Goal: Find specific page/section: Find specific page/section

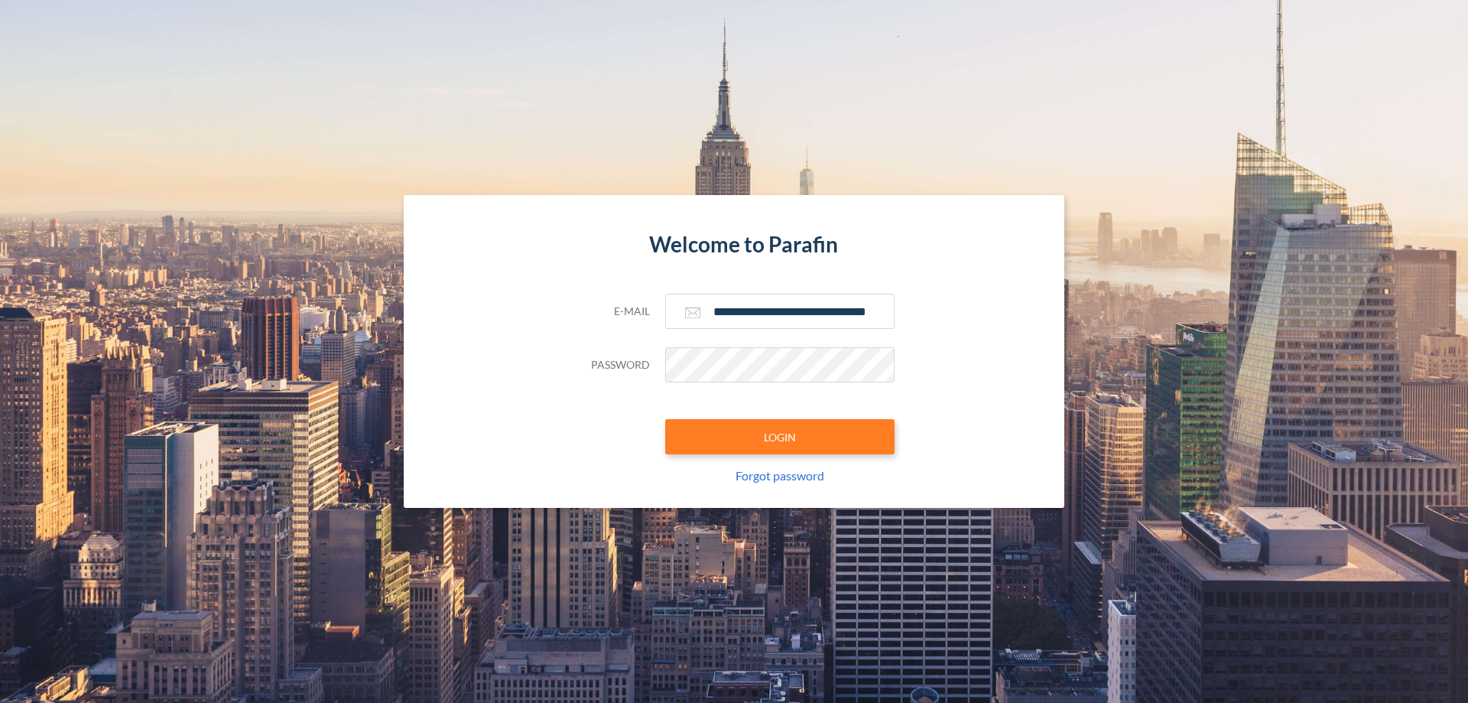
type input "**********"
click at [780, 437] on button "LOGIN" at bounding box center [779, 436] width 229 height 35
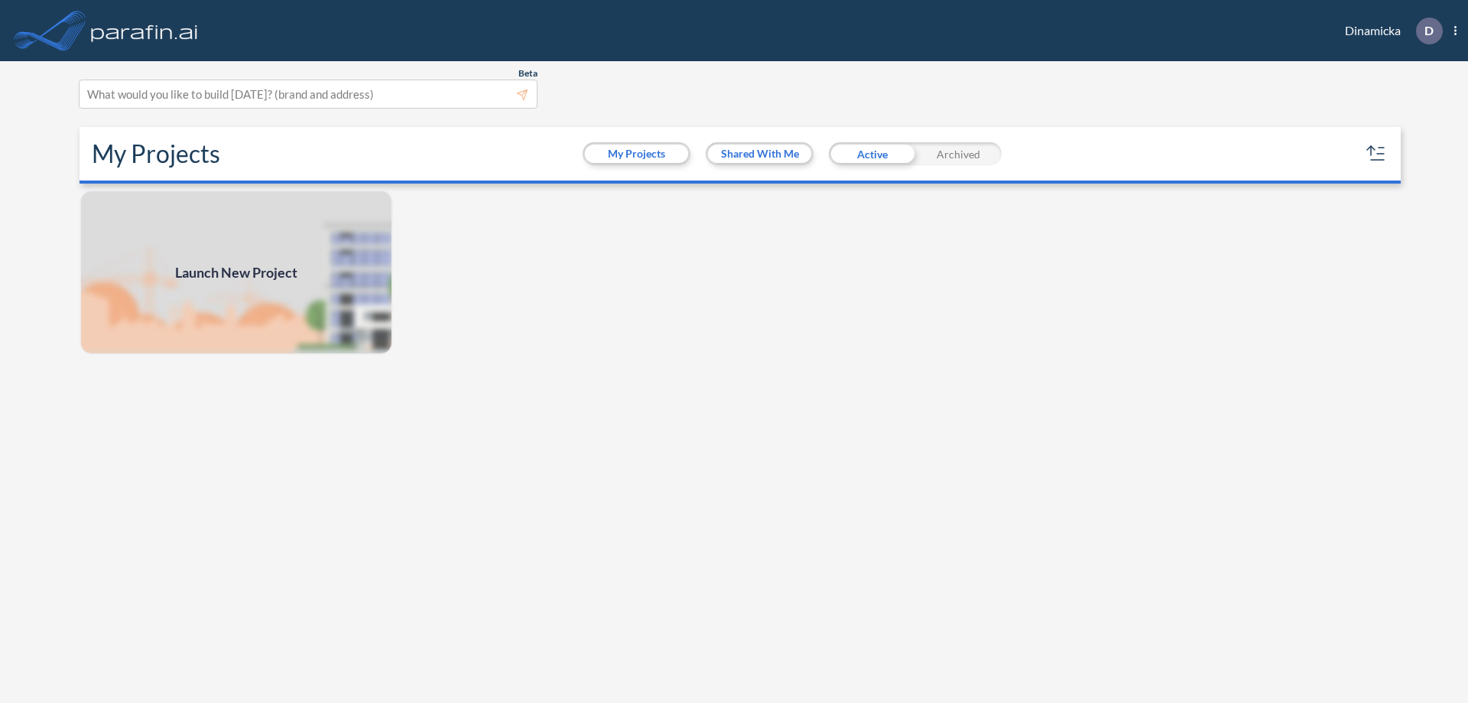
scroll to position [4, 0]
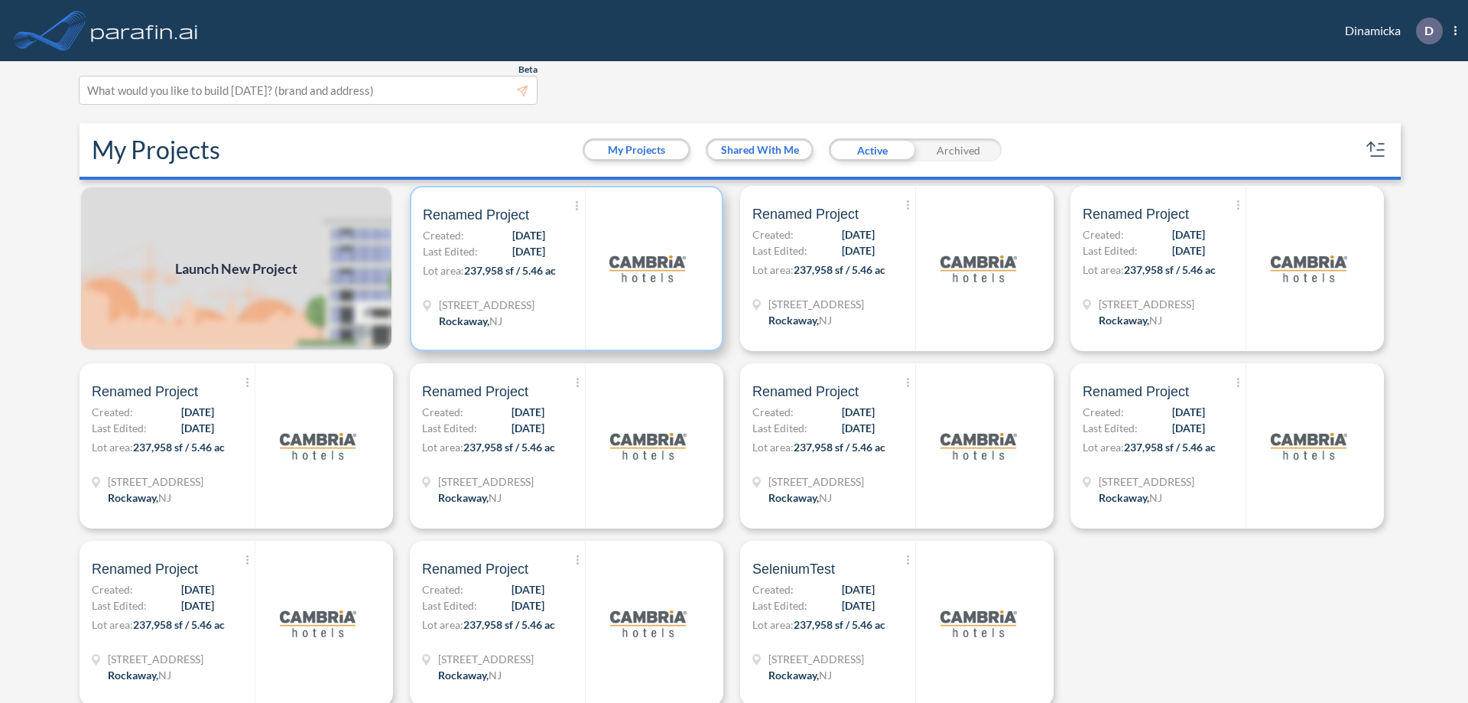
click at [563, 268] on p "Lot area: 237,958 sf / 5.46 ac" at bounding box center [504, 273] width 162 height 22
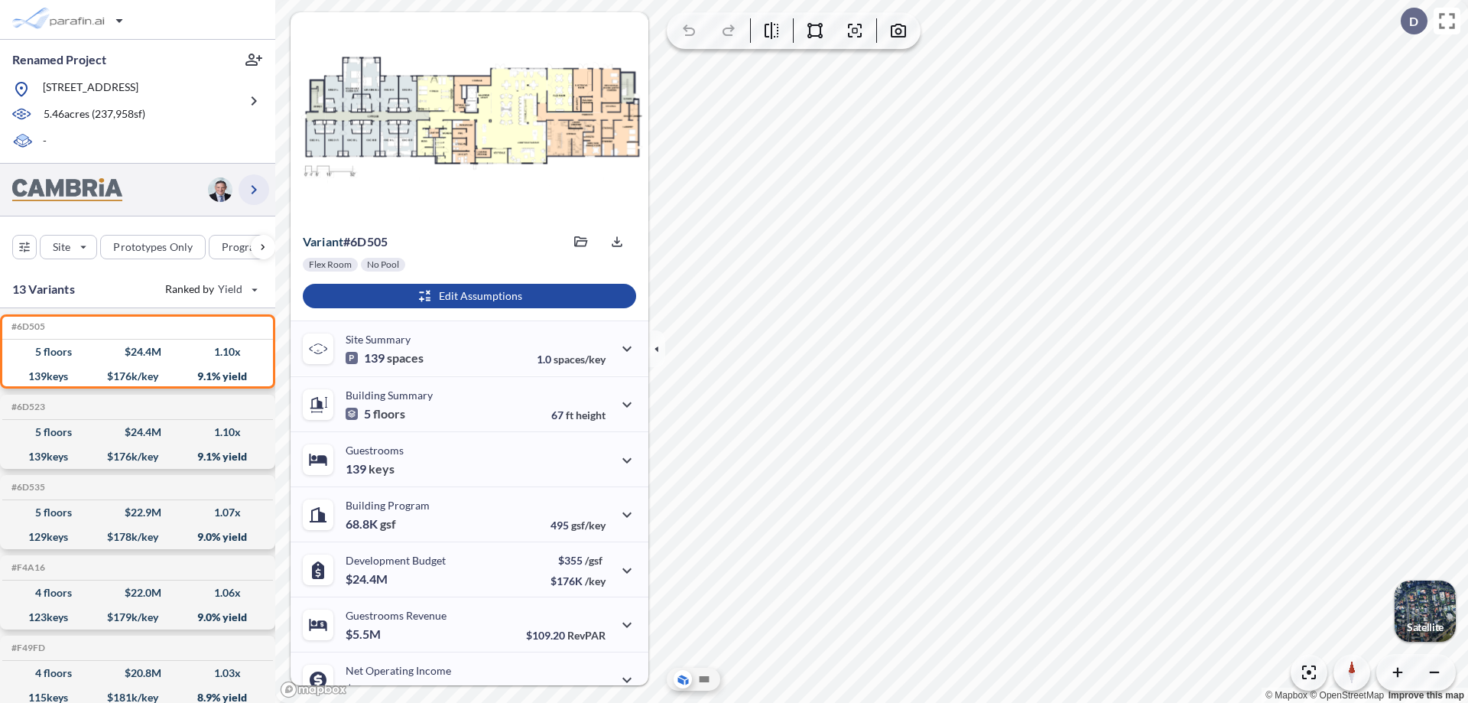
click at [254, 189] on icon "button" at bounding box center [254, 189] width 18 height 18
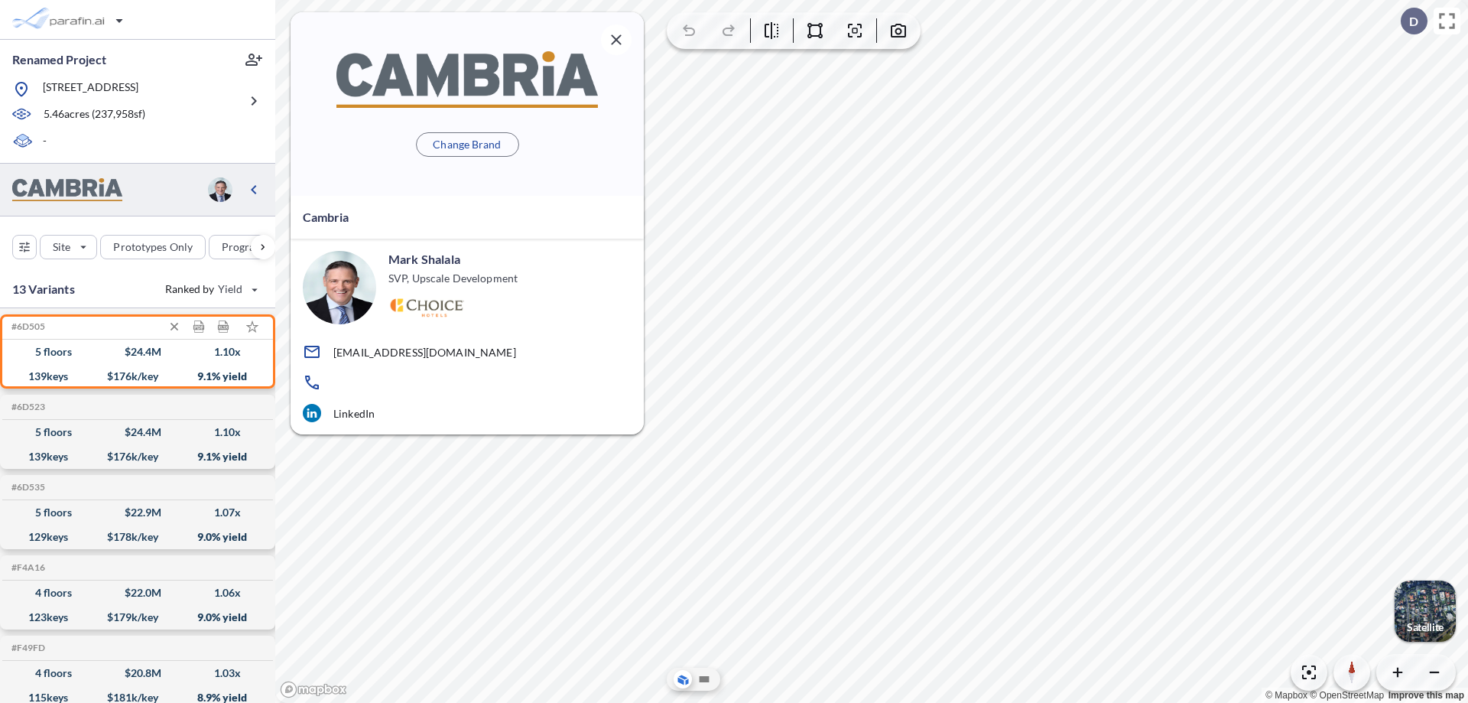
scroll to position [6, 0]
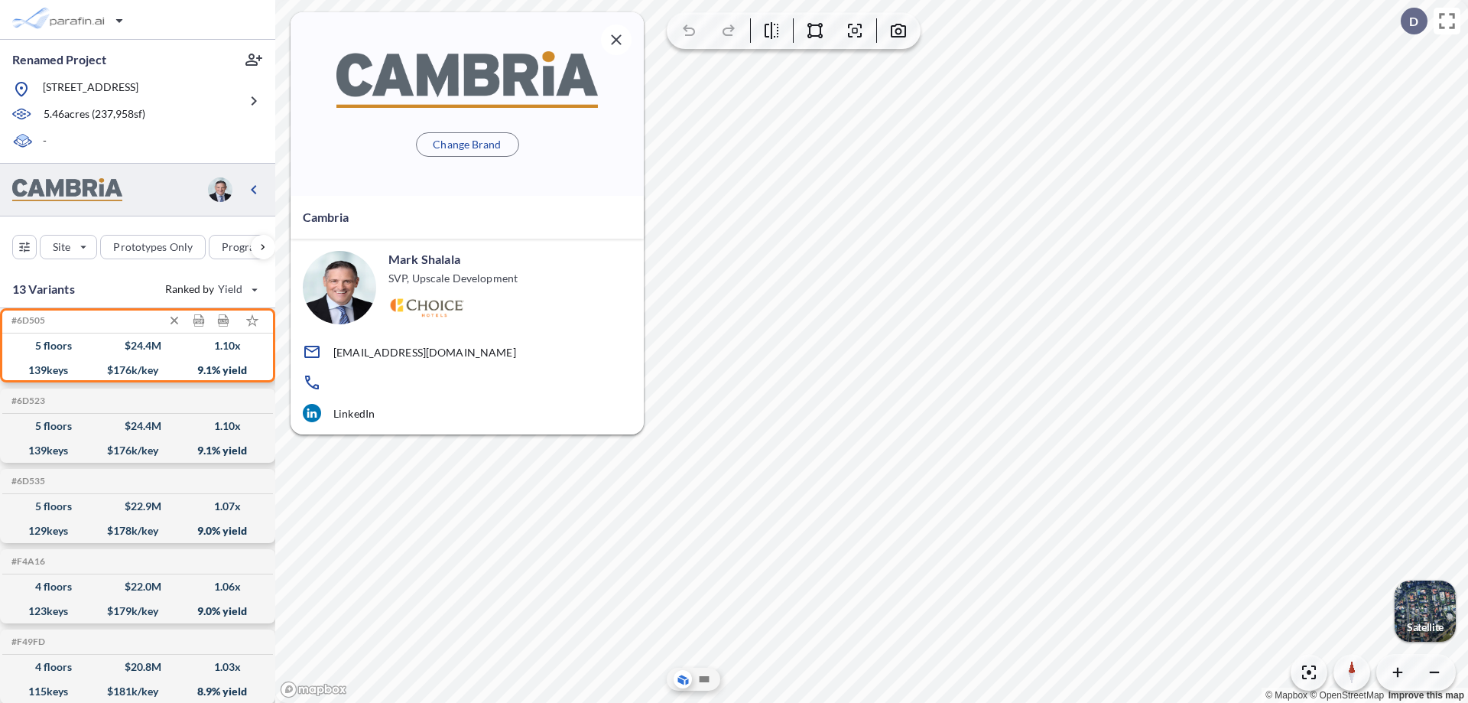
click at [138, 346] on div "$ 24.4 M" at bounding box center [143, 346] width 37 height 0
